Goal: Task Accomplishment & Management: Manage account settings

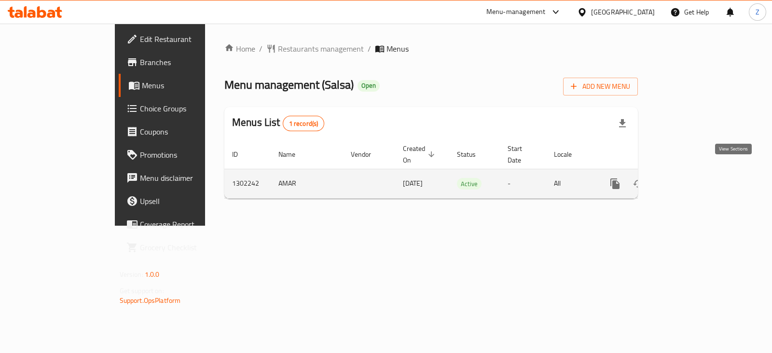
click at [690, 178] on icon "enhanced table" at bounding box center [685, 184] width 12 height 12
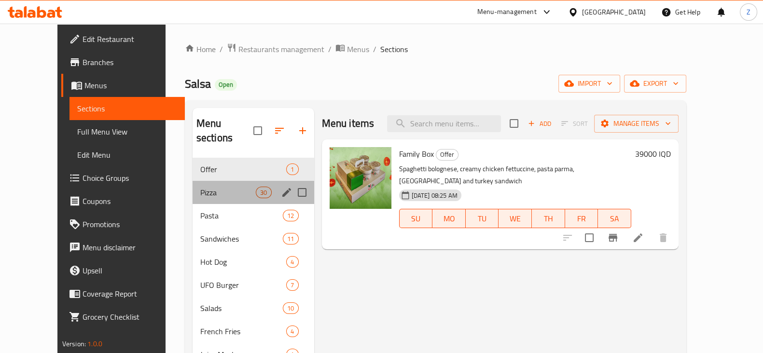
click at [192, 186] on div "Pizza 30" at bounding box center [253, 192] width 122 height 23
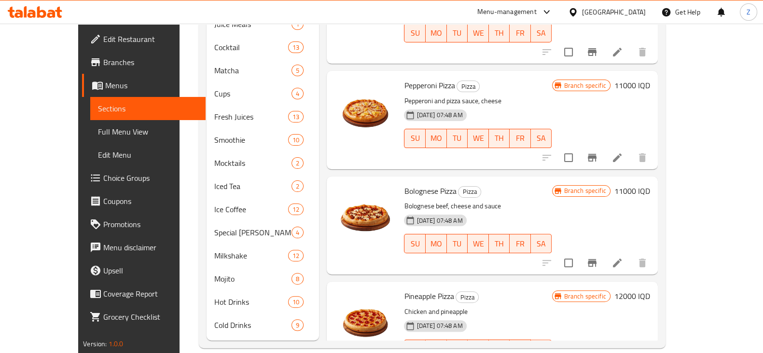
scroll to position [316, 0]
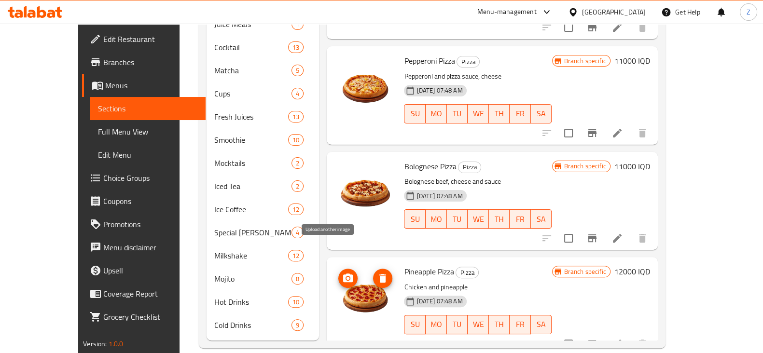
click at [346, 277] on circle "upload picture" at bounding box center [347, 278] width 3 height 3
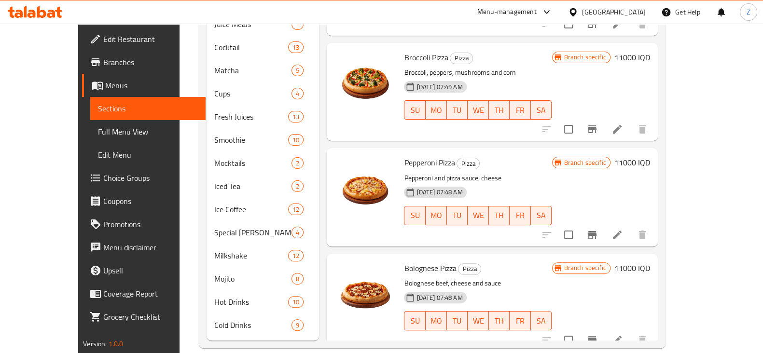
scroll to position [195, 0]
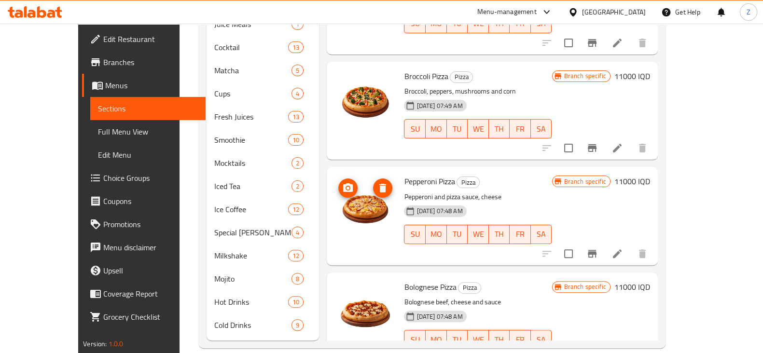
click at [346, 187] on circle "upload picture" at bounding box center [347, 188] width 3 height 3
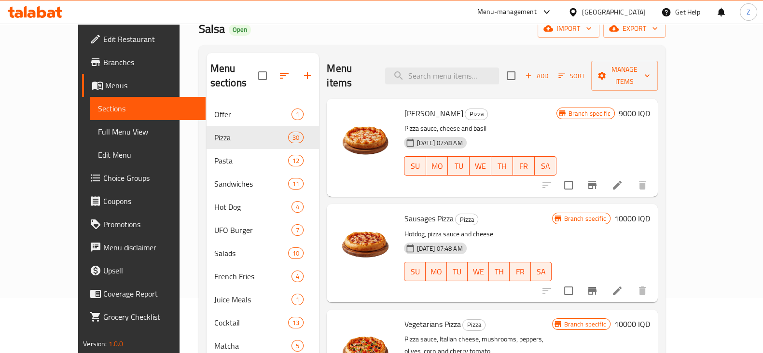
scroll to position [0, 0]
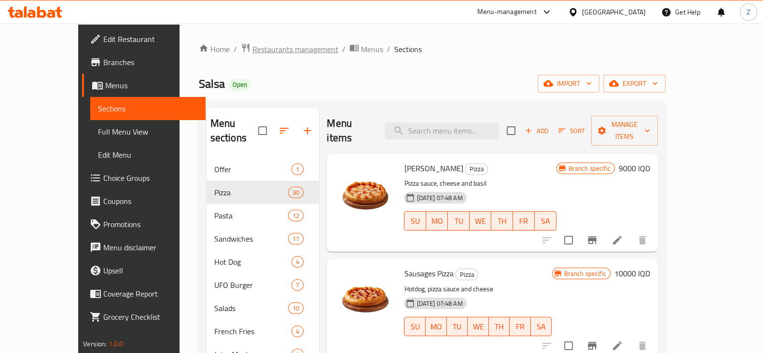
click at [252, 50] on span "Restaurants management" at bounding box center [295, 49] width 86 height 12
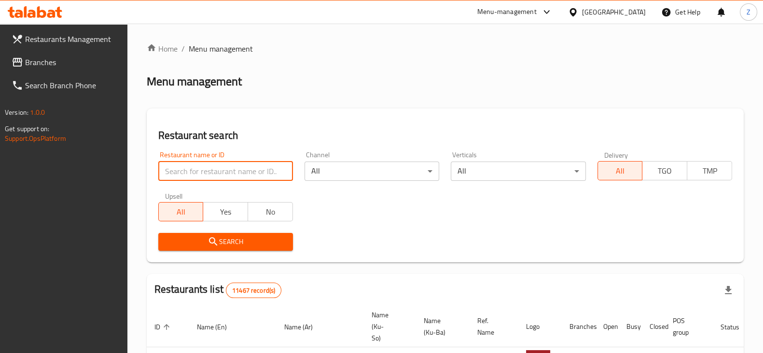
click at [228, 173] on input "search" at bounding box center [225, 171] width 135 height 19
click button "Search" at bounding box center [225, 242] width 135 height 18
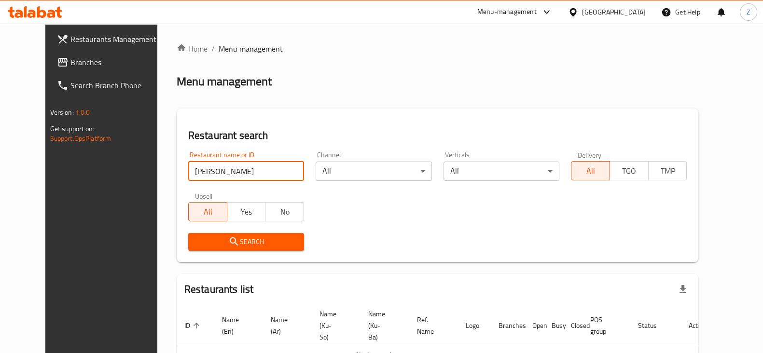
drag, startPoint x: 374, startPoint y: 220, endPoint x: 419, endPoint y: 235, distance: 47.9
click at [375, 220] on div "Restaurant name or ID Hannah Restaurant name or ID Channel All ​ Verticals All …" at bounding box center [437, 201] width 510 height 111
click at [215, 172] on input "[PERSON_NAME]" at bounding box center [246, 171] width 116 height 19
type input "[PERSON_NAME]"
click button "Search" at bounding box center [246, 242] width 116 height 18
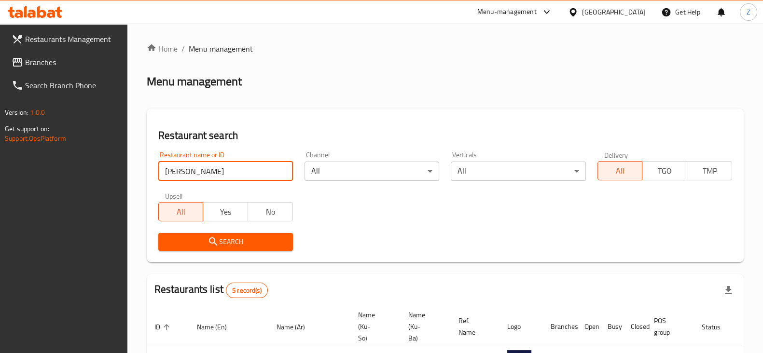
click at [55, 40] on span "Restaurants Management" at bounding box center [72, 39] width 95 height 12
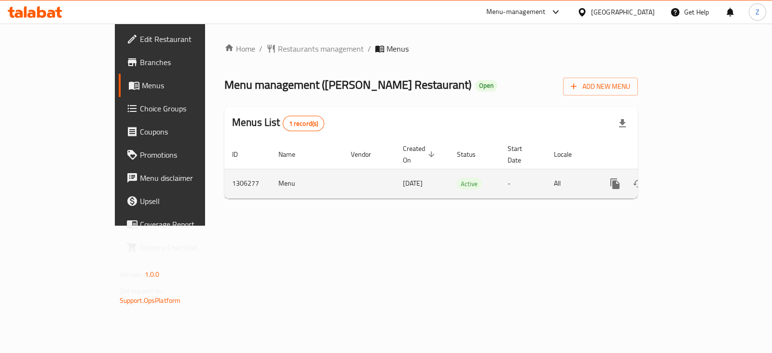
click at [696, 172] on link "enhanced table" at bounding box center [684, 183] width 23 height 23
